Goal: Task Accomplishment & Management: Complete application form

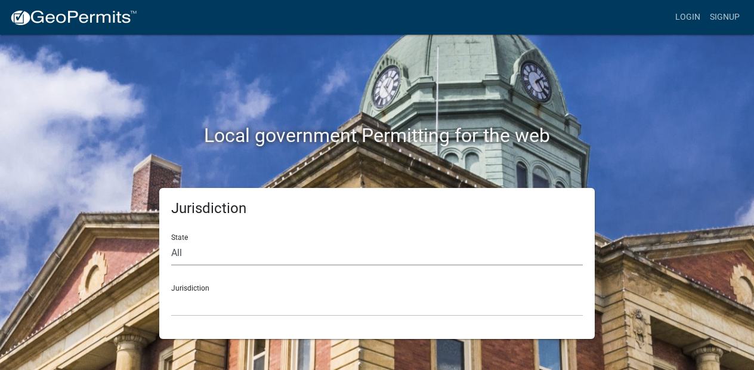
click at [212, 248] on select "All [US_STATE] [US_STATE] [US_STATE] [US_STATE] [US_STATE] [US_STATE] [US_STATE…" at bounding box center [377, 253] width 412 height 24
select select "[US_STATE]"
click at [171, 241] on select "All [US_STATE] [US_STATE] [US_STATE] [US_STATE] [US_STATE] [US_STATE] [US_STATE…" at bounding box center [377, 253] width 412 height 24
click at [231, 286] on div "Jurisdiction City of [GEOGRAPHIC_DATA], [US_STATE] City of [GEOGRAPHIC_DATA], […" at bounding box center [377, 295] width 412 height 41
click at [224, 304] on select "City of [GEOGRAPHIC_DATA], [US_STATE] City of [GEOGRAPHIC_DATA], [US_STATE] Cit…" at bounding box center [377, 304] width 412 height 24
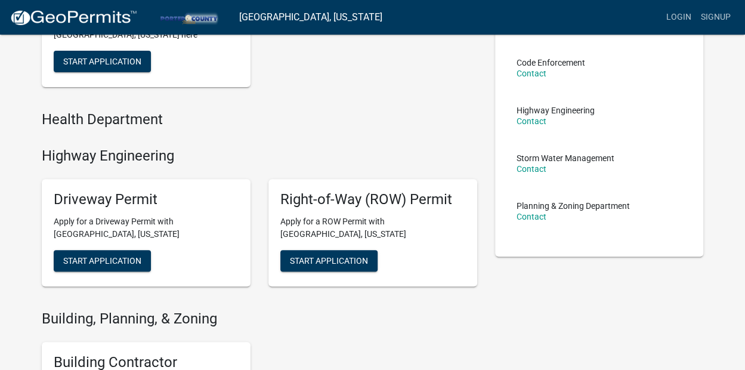
scroll to position [179, 0]
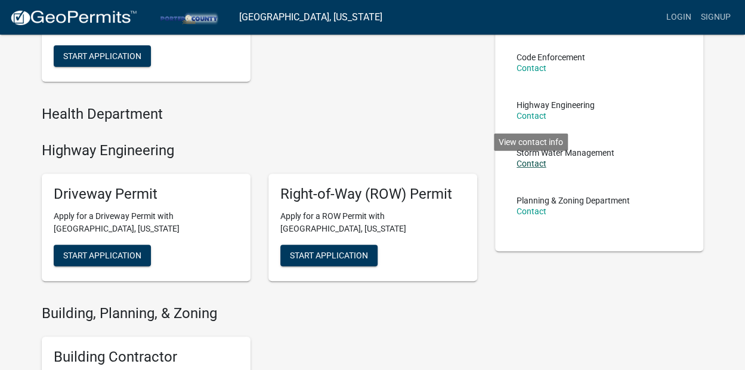
click at [542, 166] on link "Contact" at bounding box center [532, 164] width 30 height 10
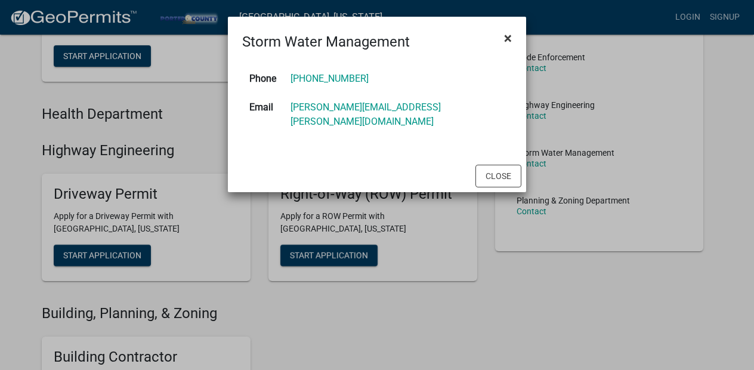
click at [511, 35] on span "×" at bounding box center [508, 38] width 8 height 17
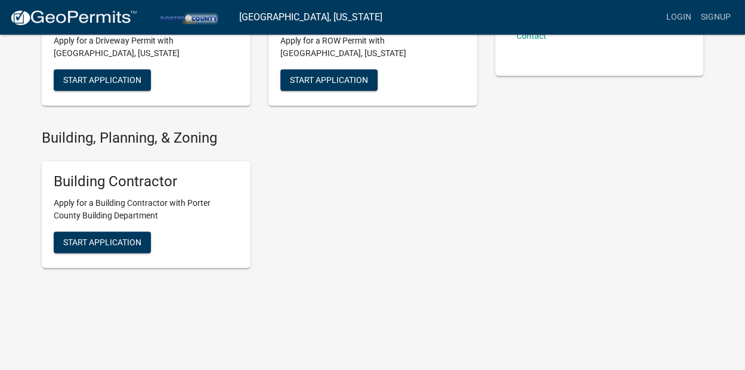
scroll to position [355, 0]
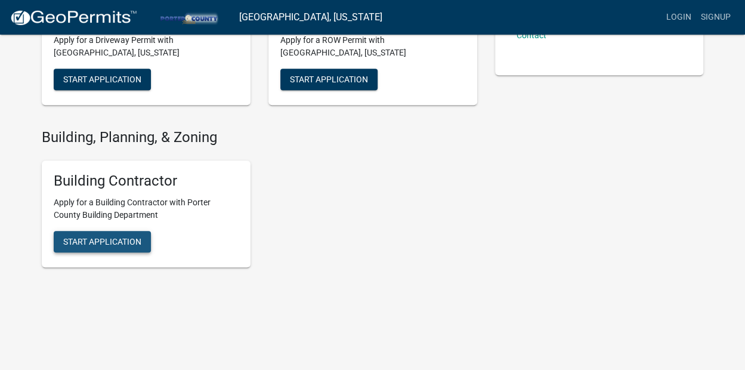
click at [115, 239] on span "Start Application" at bounding box center [102, 242] width 78 height 10
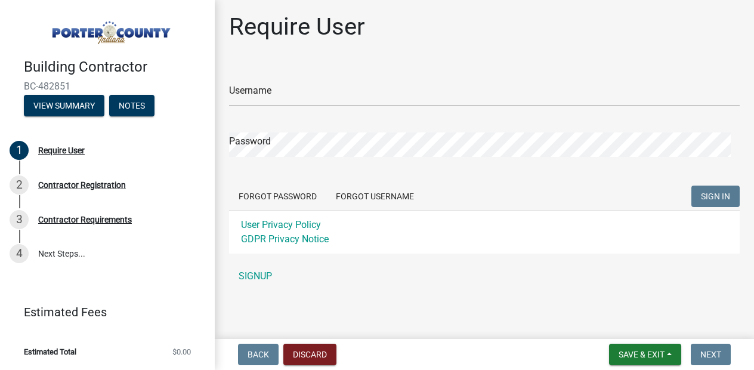
scroll to position [2, 0]
